Goal: Task Accomplishment & Management: Use online tool/utility

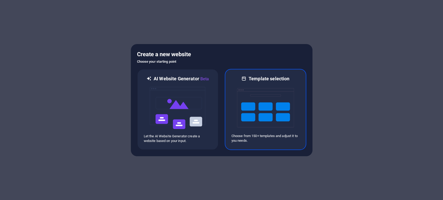
click at [235, 101] on div at bounding box center [265, 108] width 68 height 52
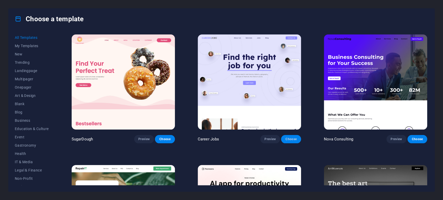
click at [292, 141] on button "Choose" at bounding box center [291, 139] width 20 height 8
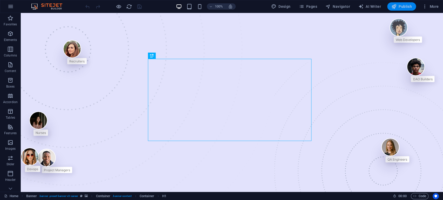
click at [397, 5] on span "Publish" at bounding box center [401, 6] width 20 height 5
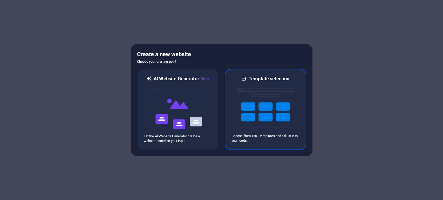
click at [256, 106] on img at bounding box center [265, 108] width 57 height 52
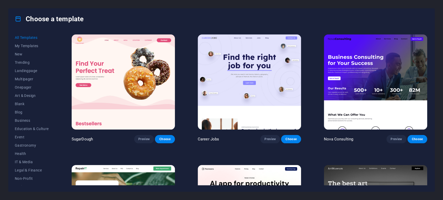
click at [259, 94] on img at bounding box center [249, 81] width 103 height 95
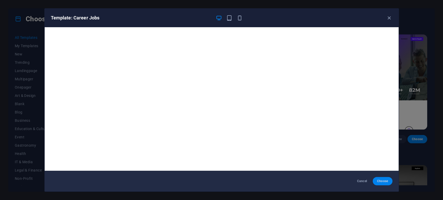
click at [380, 181] on span "Choose" at bounding box center [381, 181] width 11 height 4
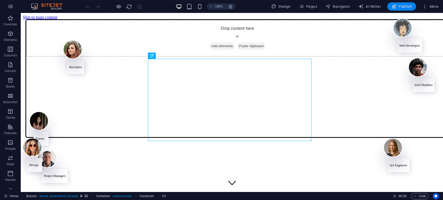
click at [401, 6] on span "Publish" at bounding box center [401, 6] width 20 height 5
